Goal: Transaction & Acquisition: Purchase product/service

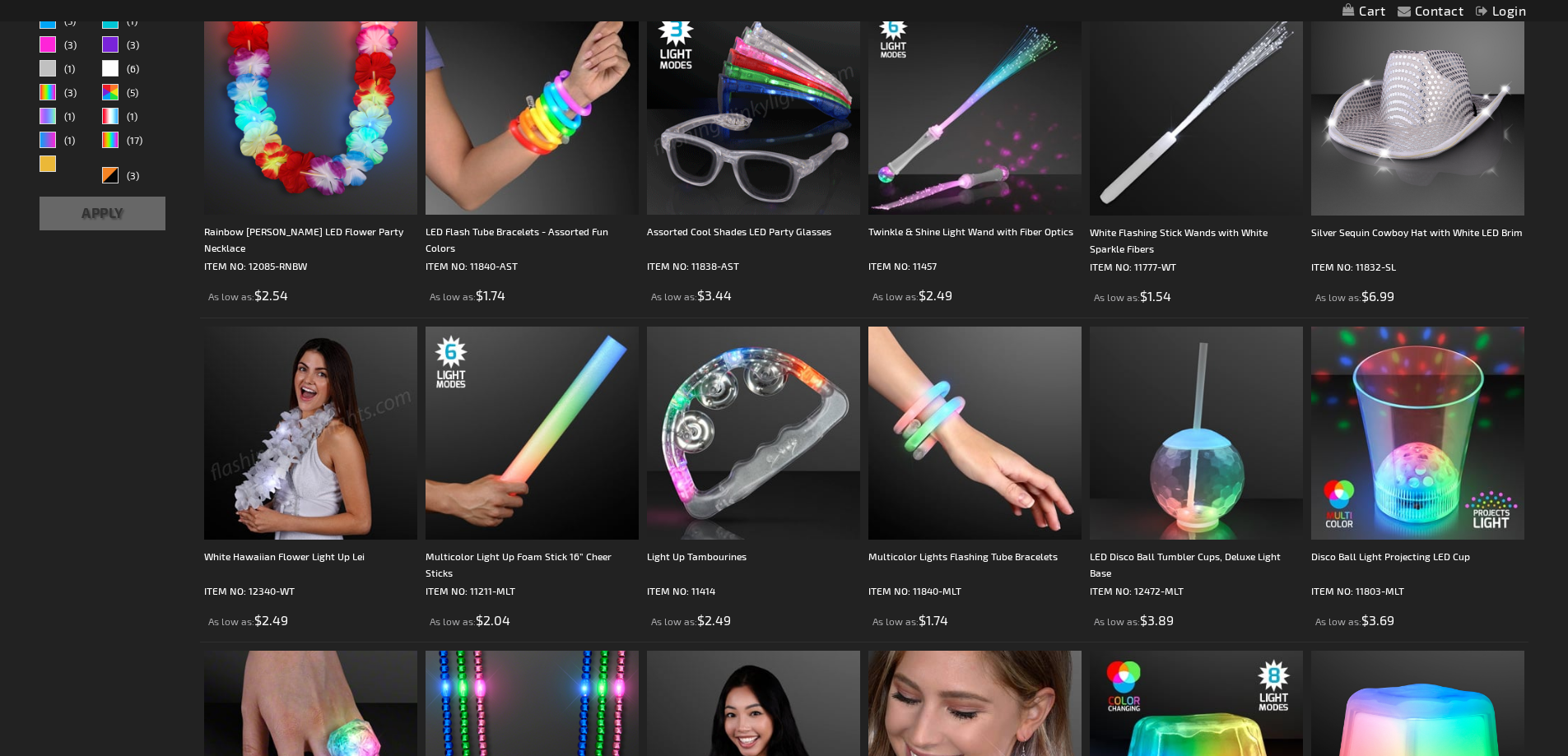
scroll to position [744, 0]
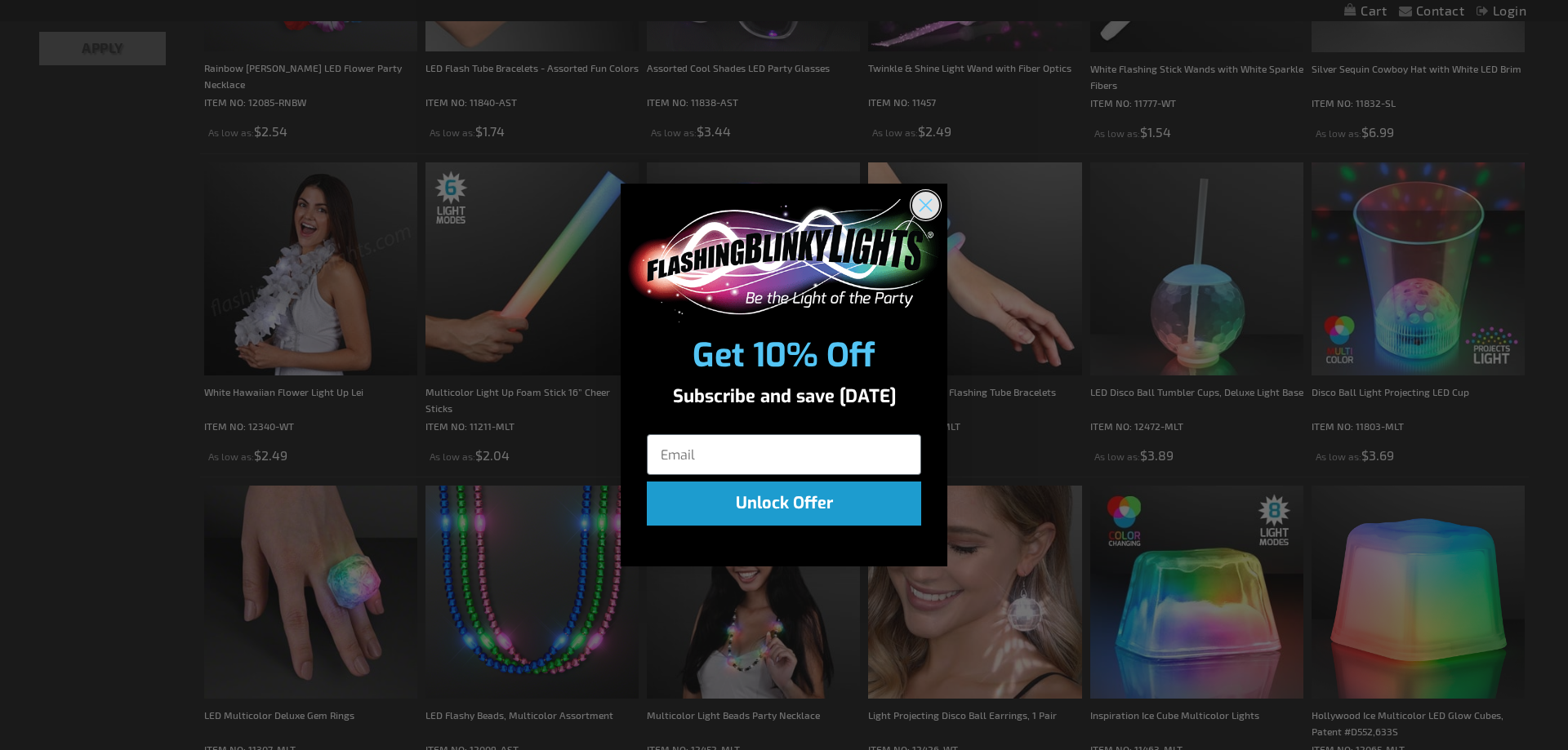
click at [919, 207] on circle "Close dialog" at bounding box center [925, 205] width 27 height 27
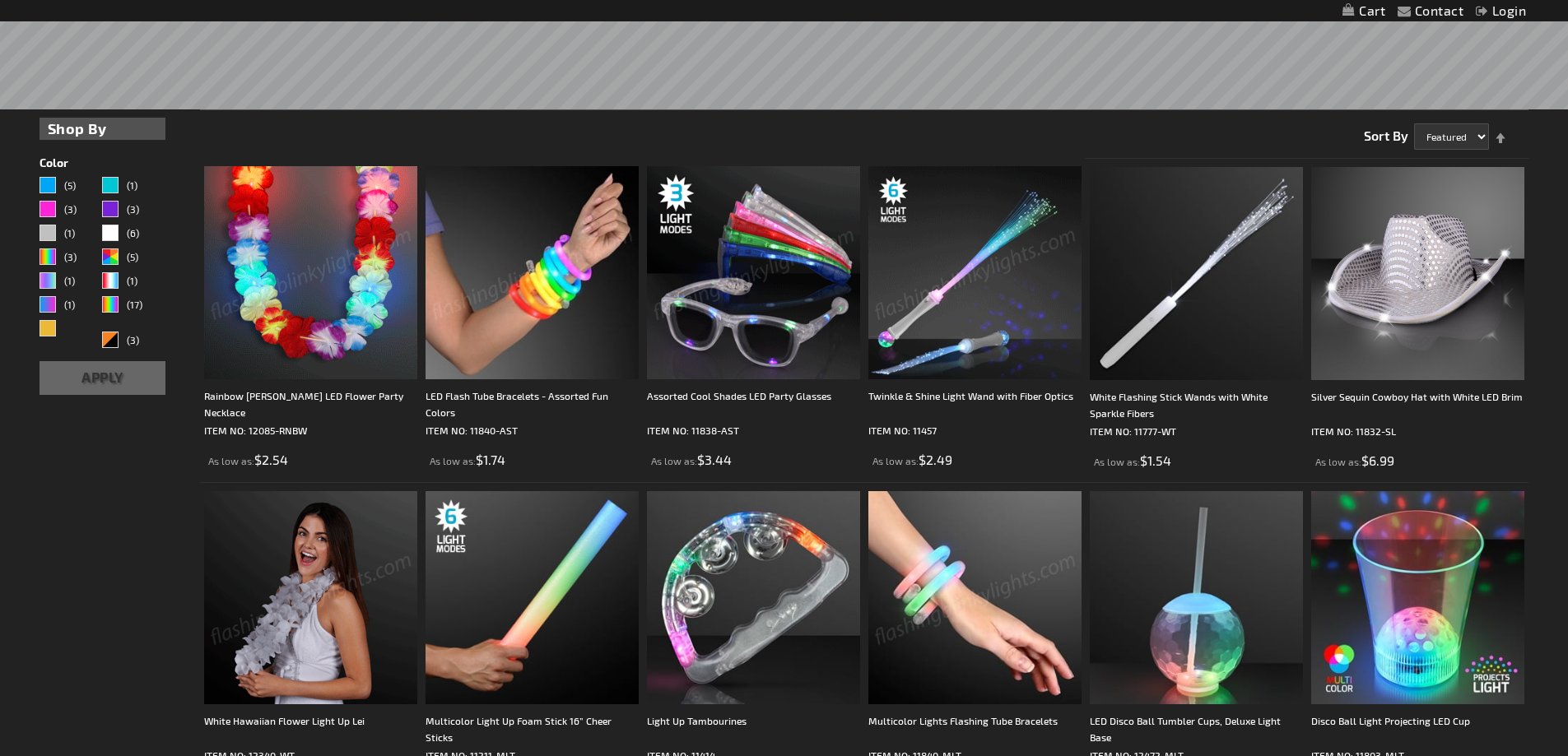
scroll to position [661, 0]
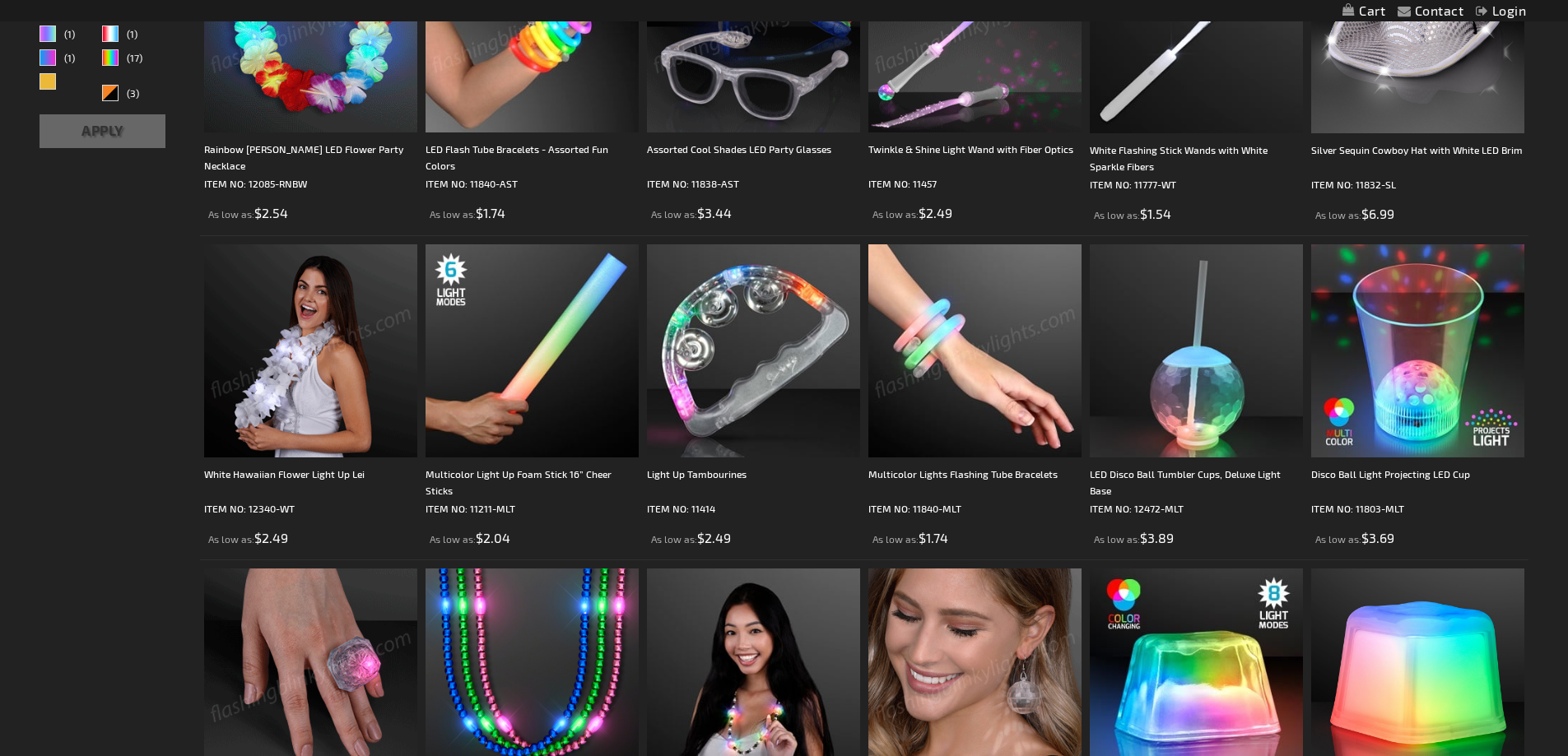
click at [296, 406] on img at bounding box center [311, 351] width 213 height 213
